Goal: Information Seeking & Learning: Learn about a topic

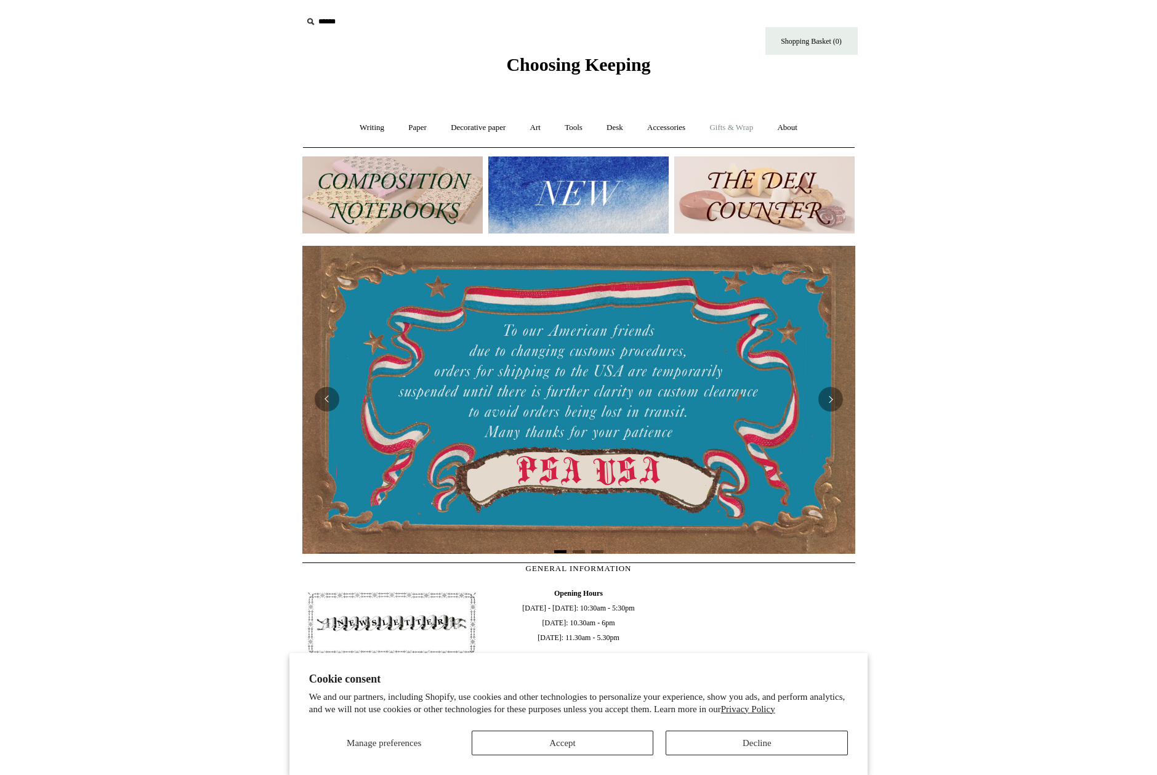
click at [738, 125] on link "Gifts & Wrap +" at bounding box center [731, 127] width 66 height 33
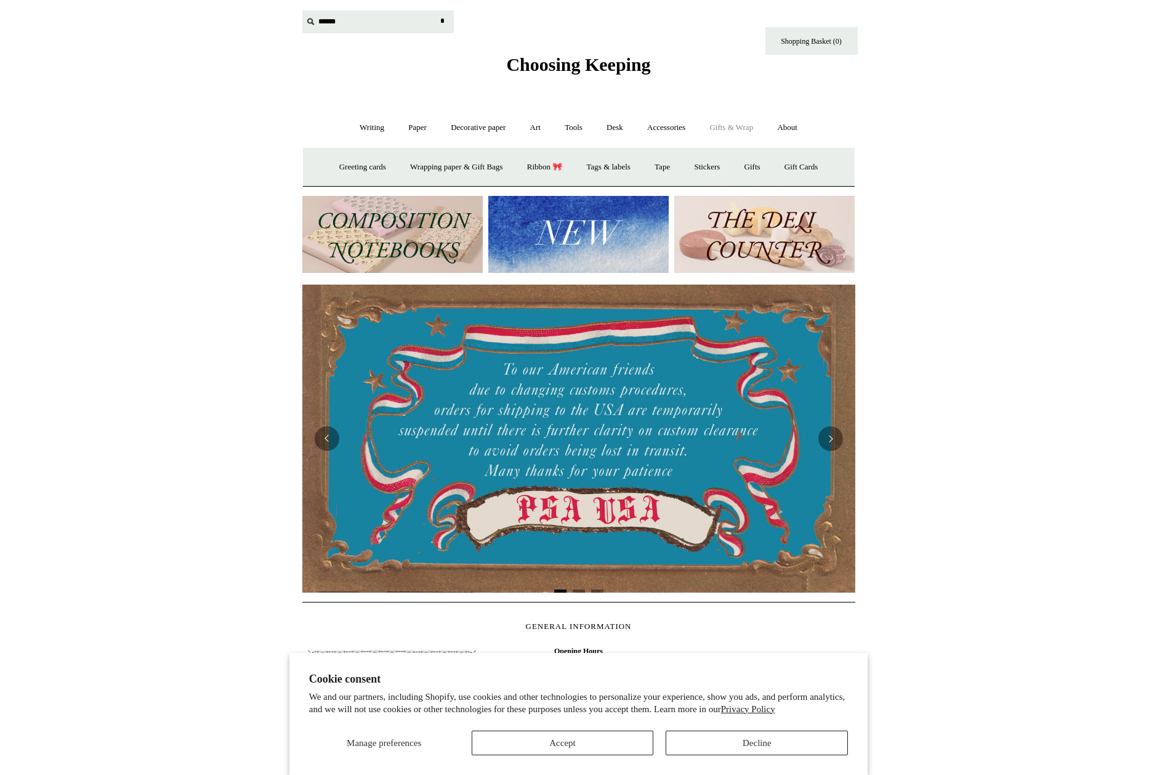
click at [317, 20] on input "text" at bounding box center [377, 21] width 151 height 23
type input "*********"
click at [437, 10] on input "*" at bounding box center [443, 21] width 12 height 22
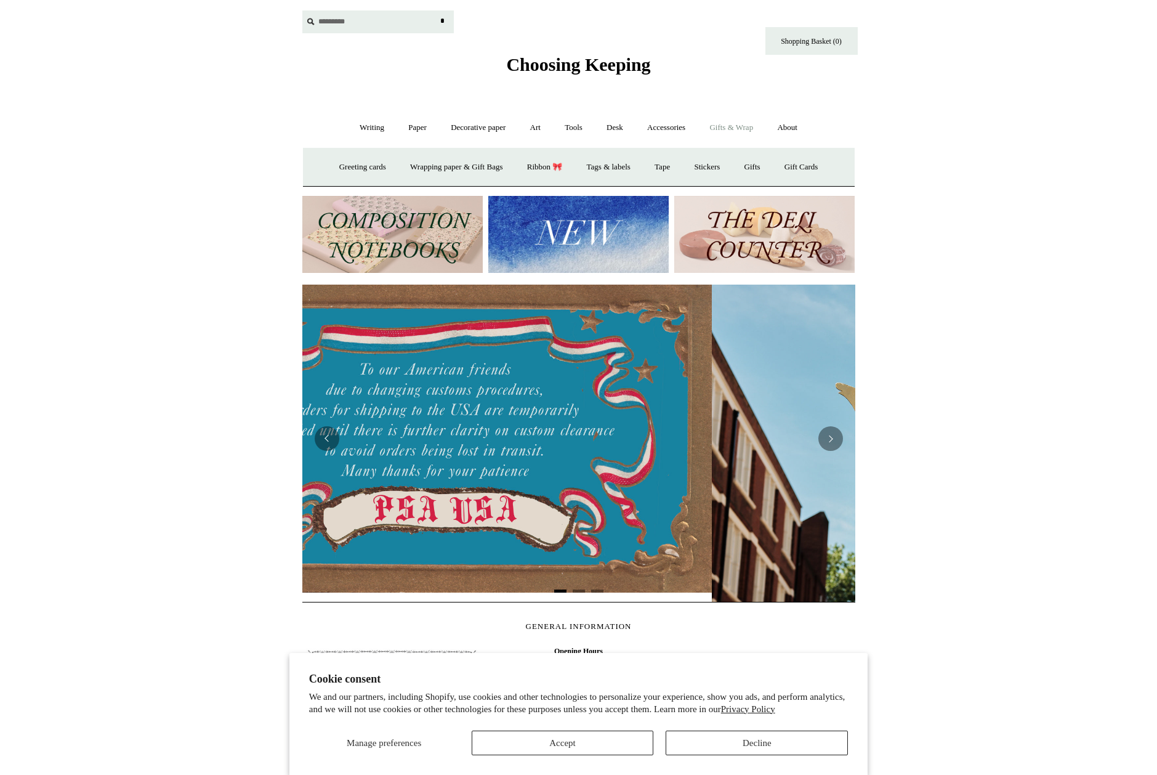
scroll to position [0, 311]
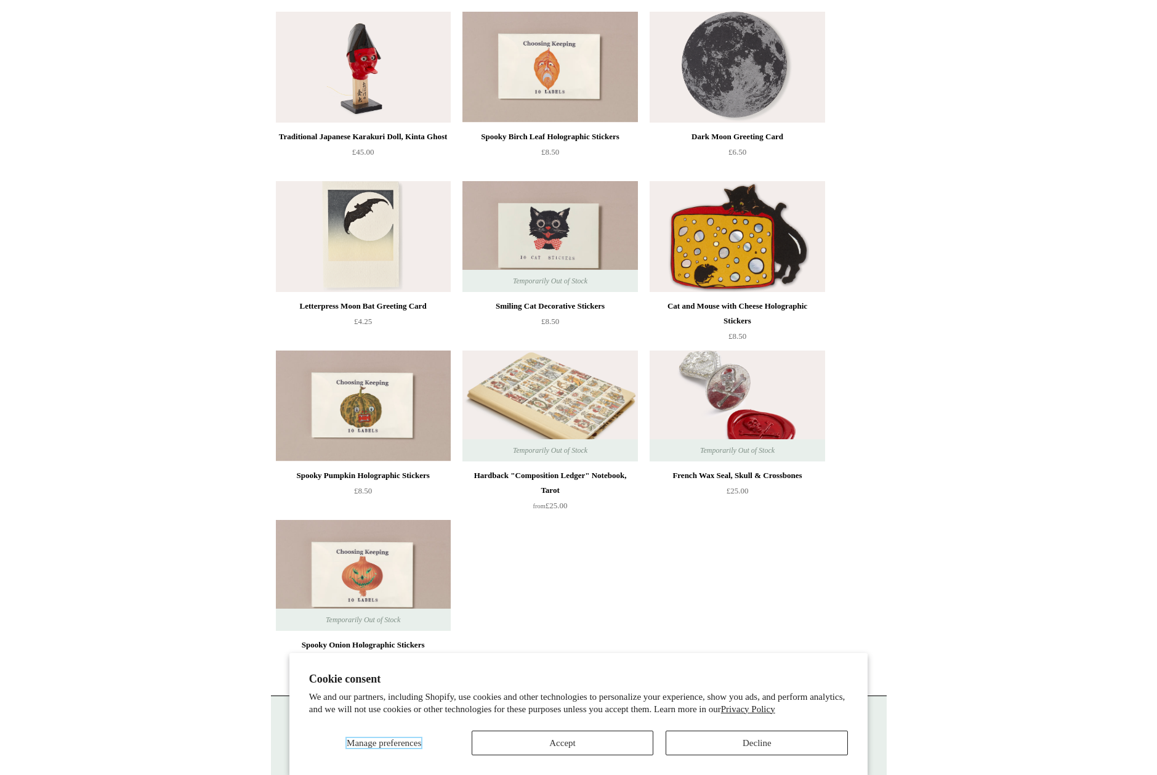
scroll to position [1038, 0]
